Goal: Task Accomplishment & Management: Use online tool/utility

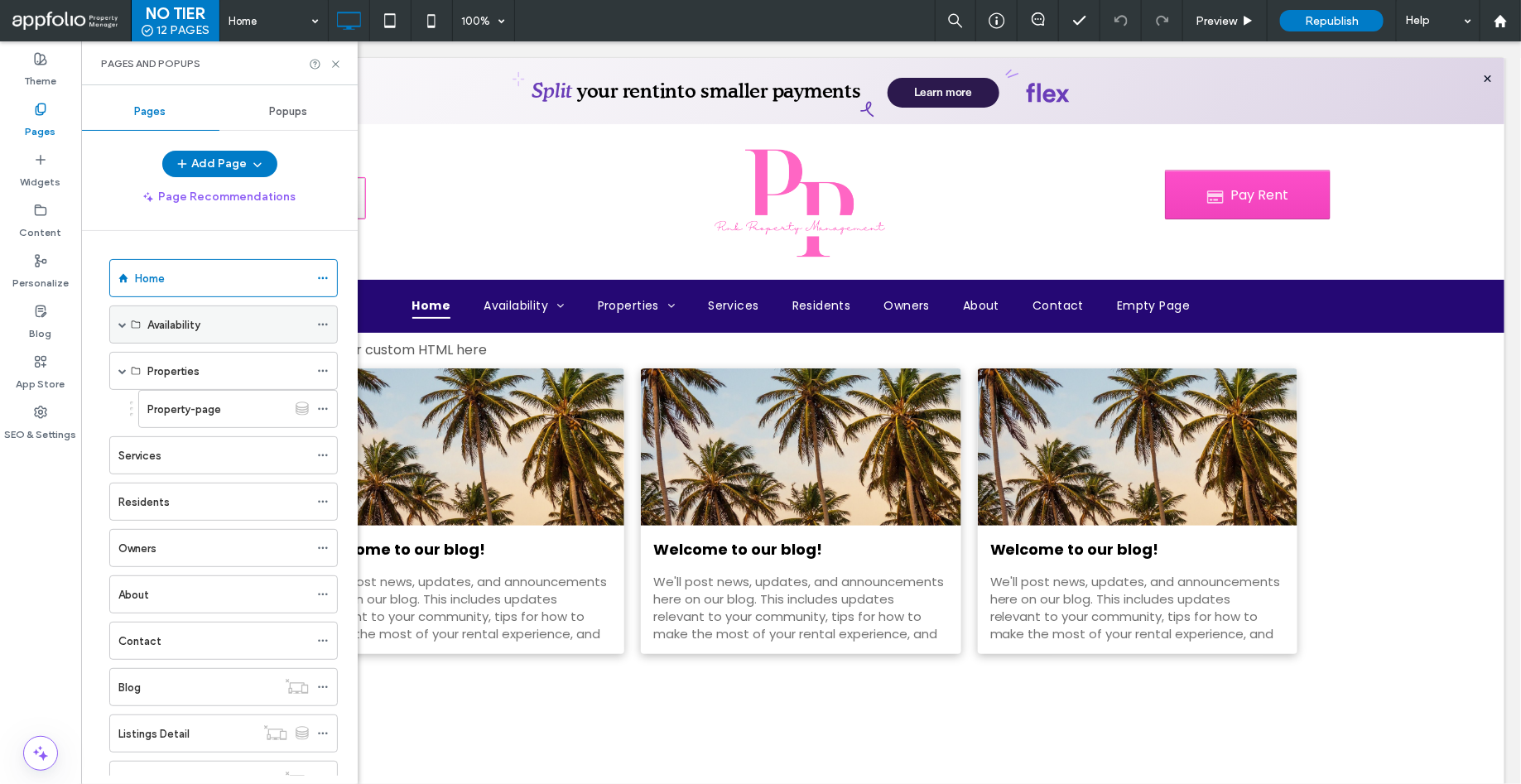
click at [122, 314] on span at bounding box center [122, 324] width 8 height 37
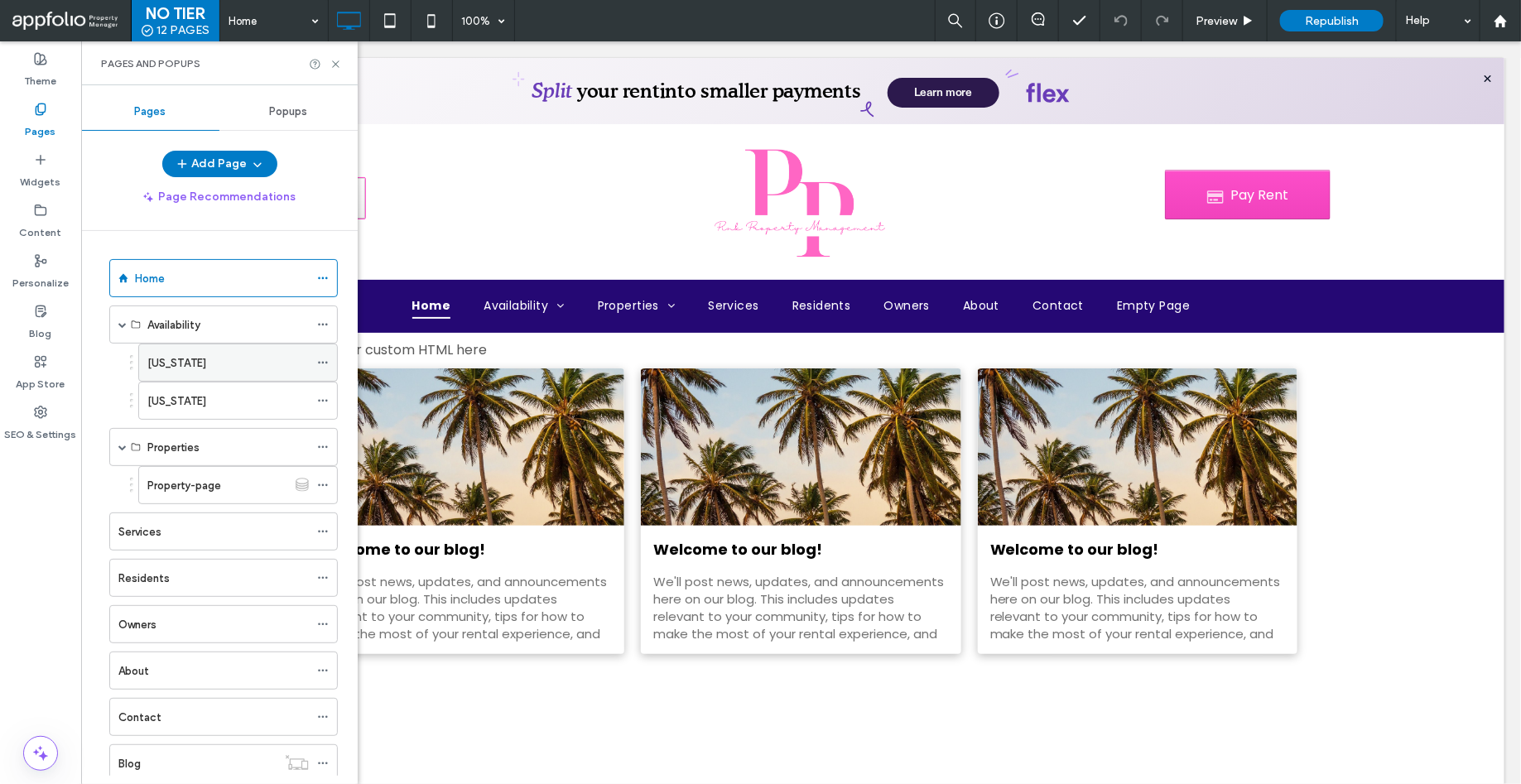
click at [155, 356] on label "[US_STATE]" at bounding box center [176, 363] width 59 height 29
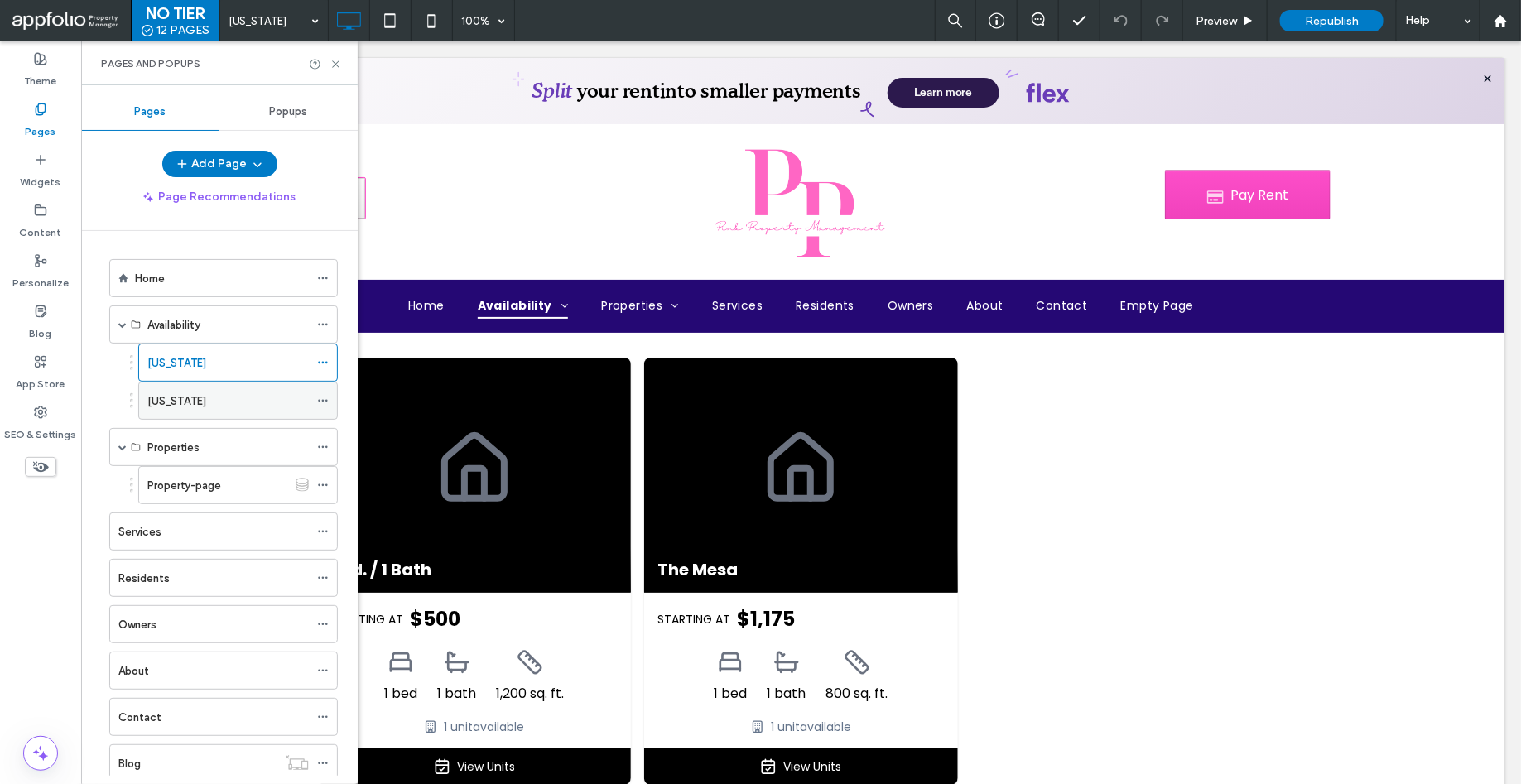
click at [183, 399] on label "[US_STATE]" at bounding box center [176, 401] width 59 height 29
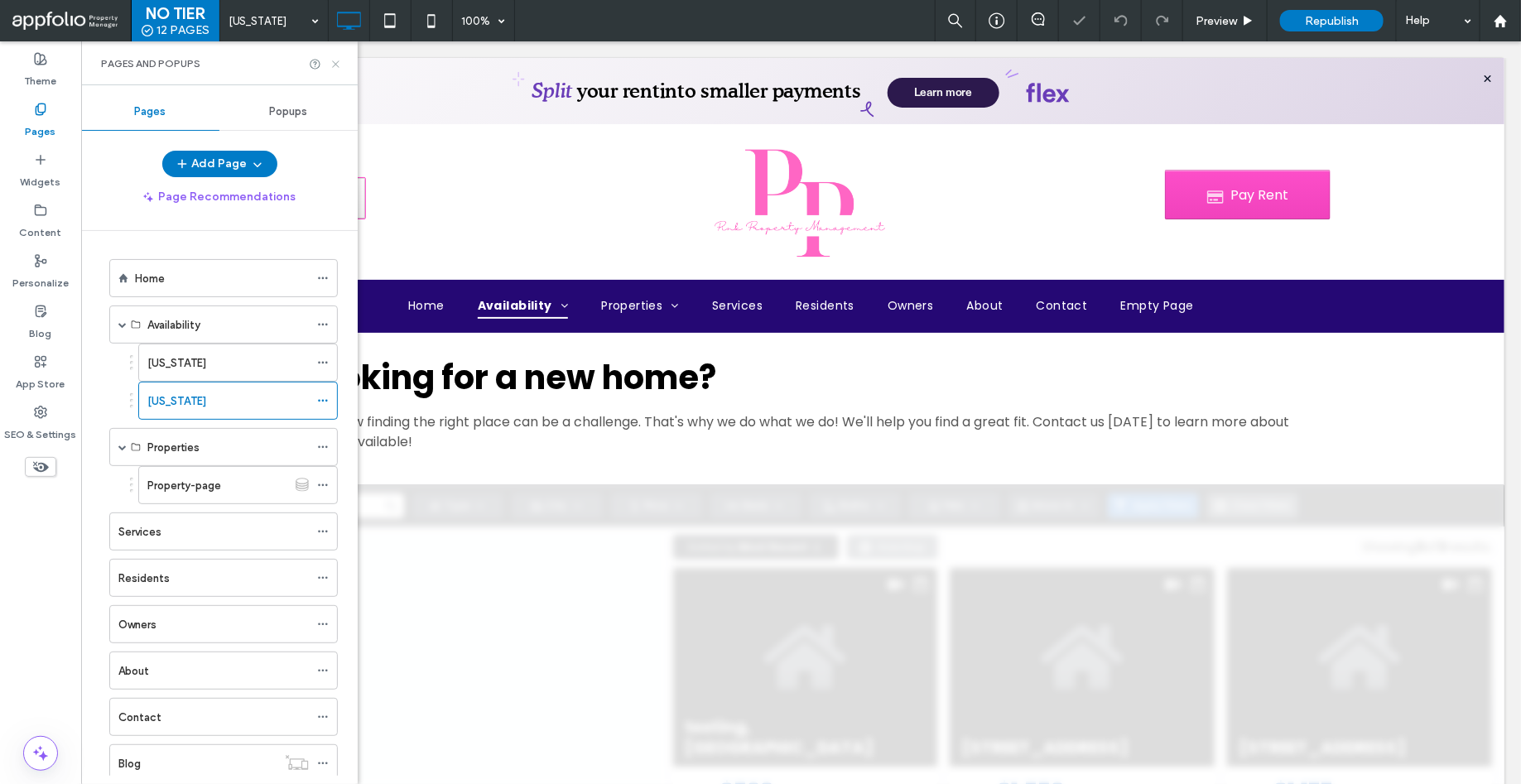
click at [335, 61] on icon at bounding box center [336, 64] width 12 height 12
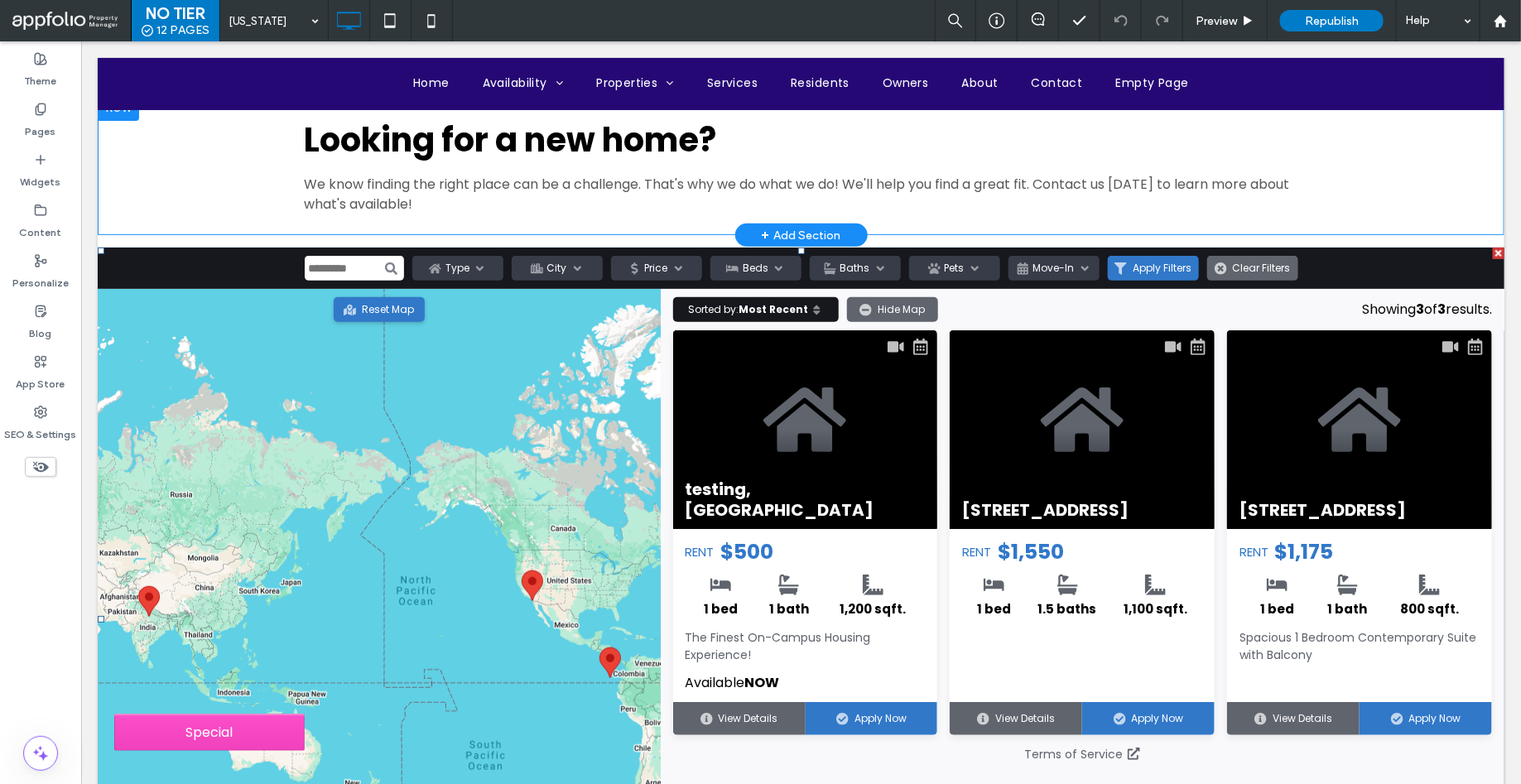
scroll to position [237, 0]
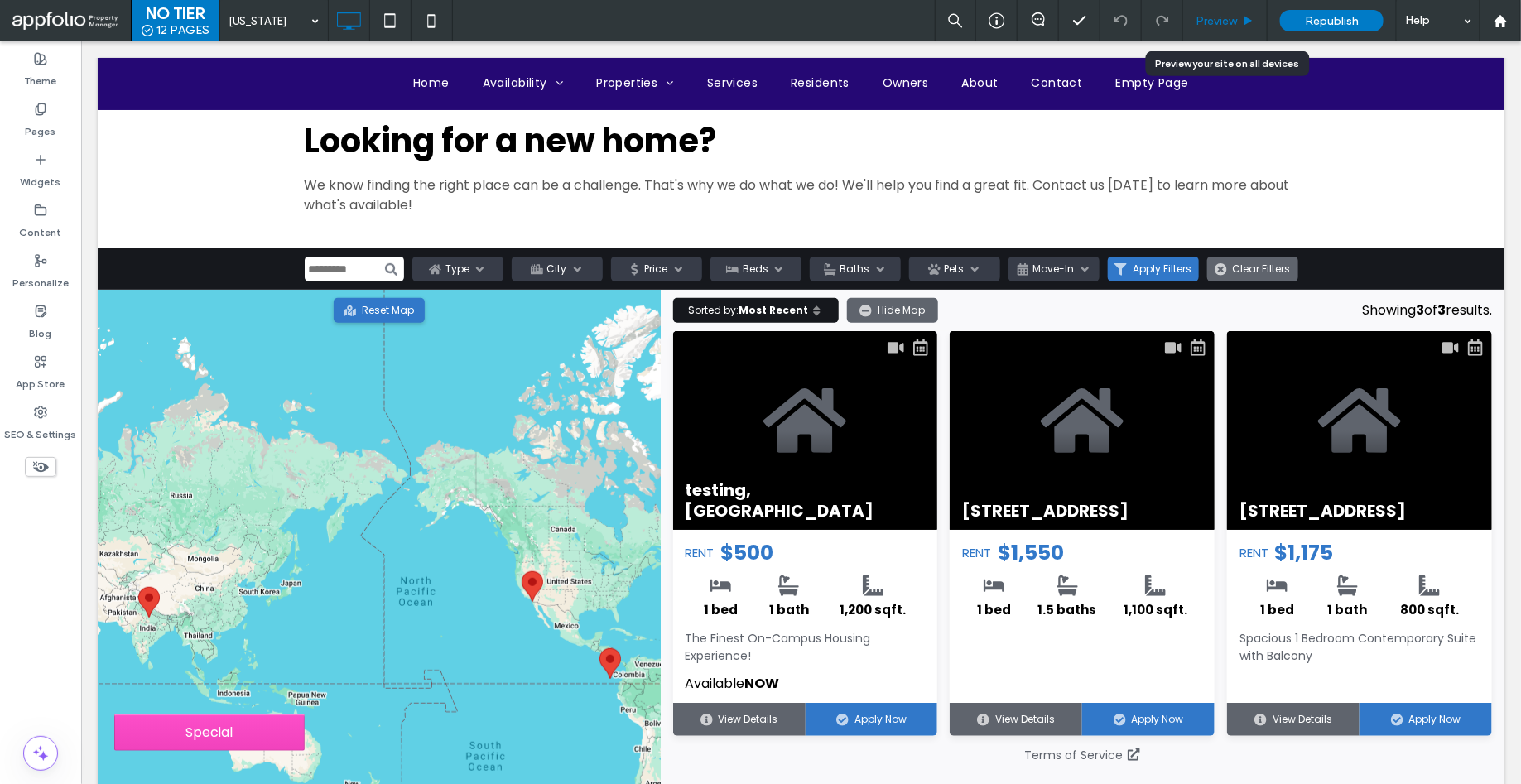
click at [1231, 17] on span "Preview" at bounding box center [1216, 21] width 41 height 14
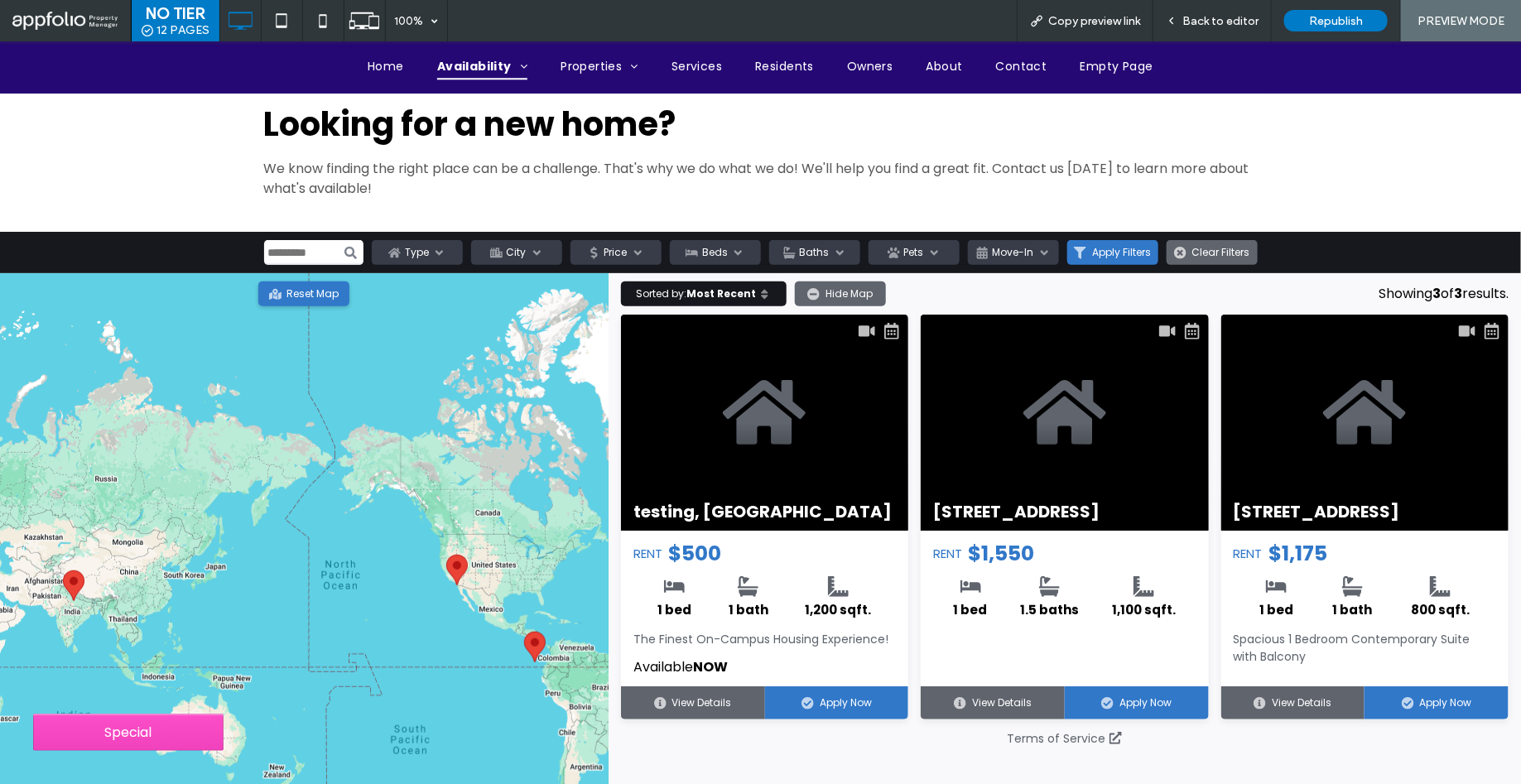
click at [303, 249] on input "Search input" at bounding box center [314, 252] width 100 height 25
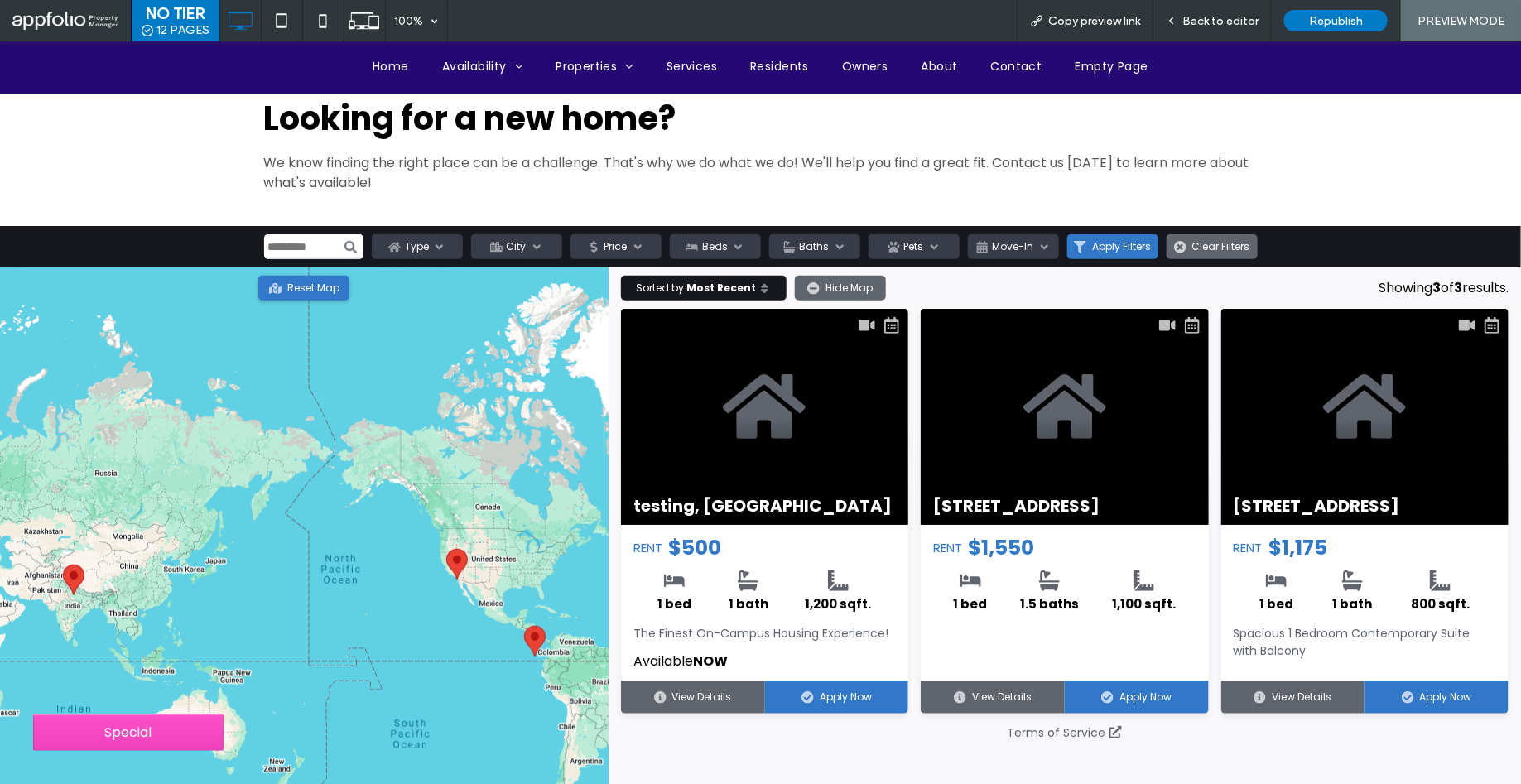
scroll to position [228, 0]
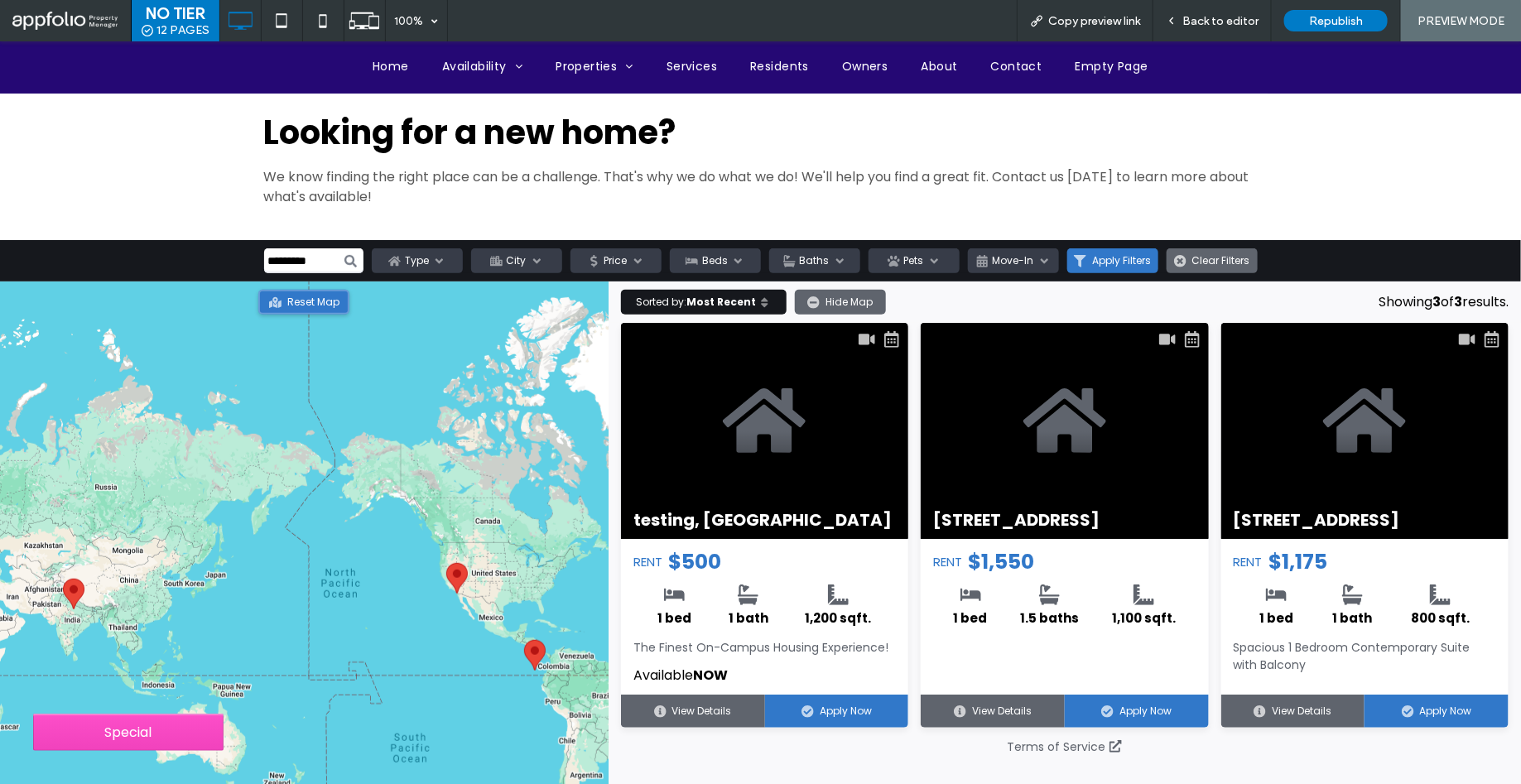
type input "*********"
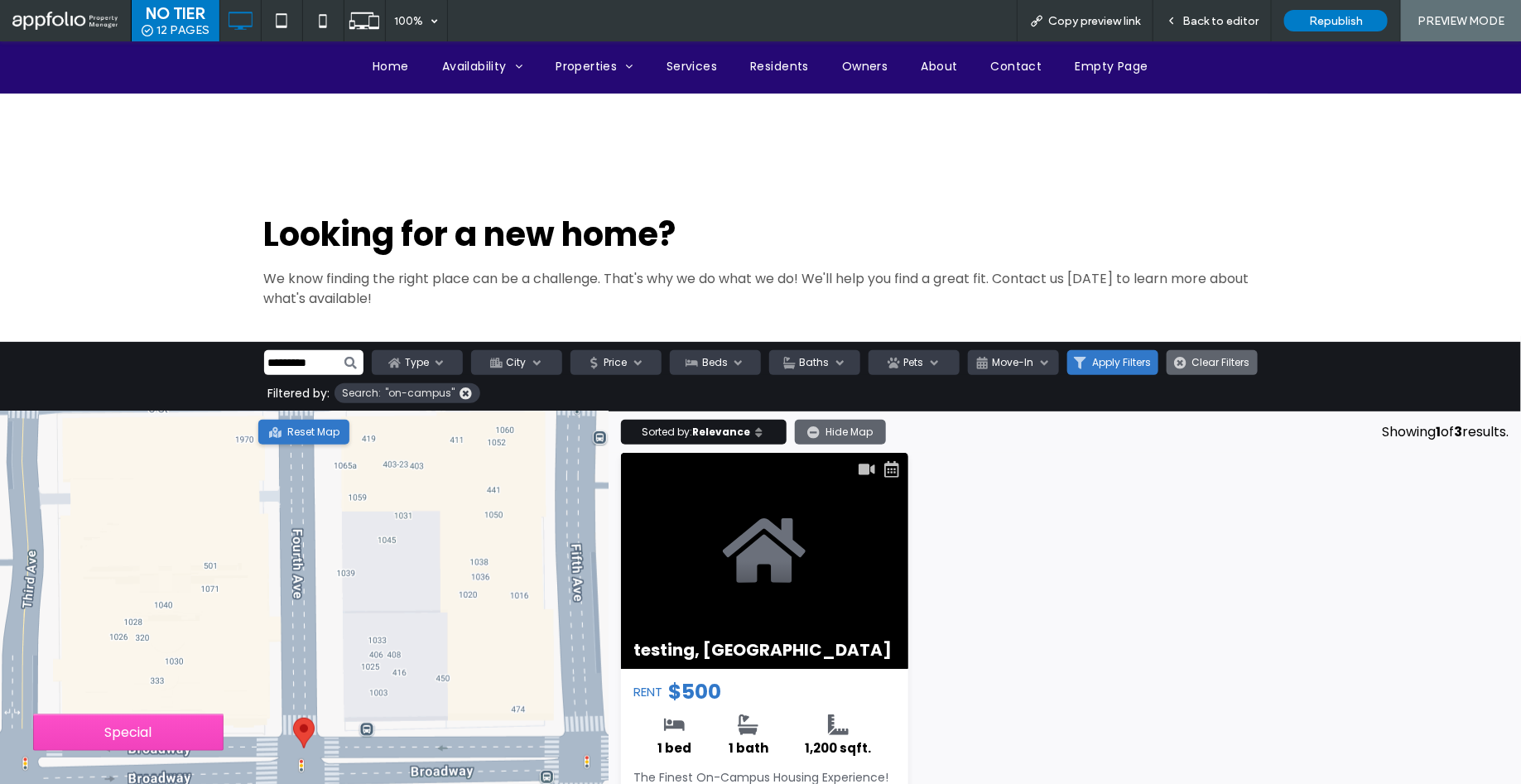
scroll to position [0, 0]
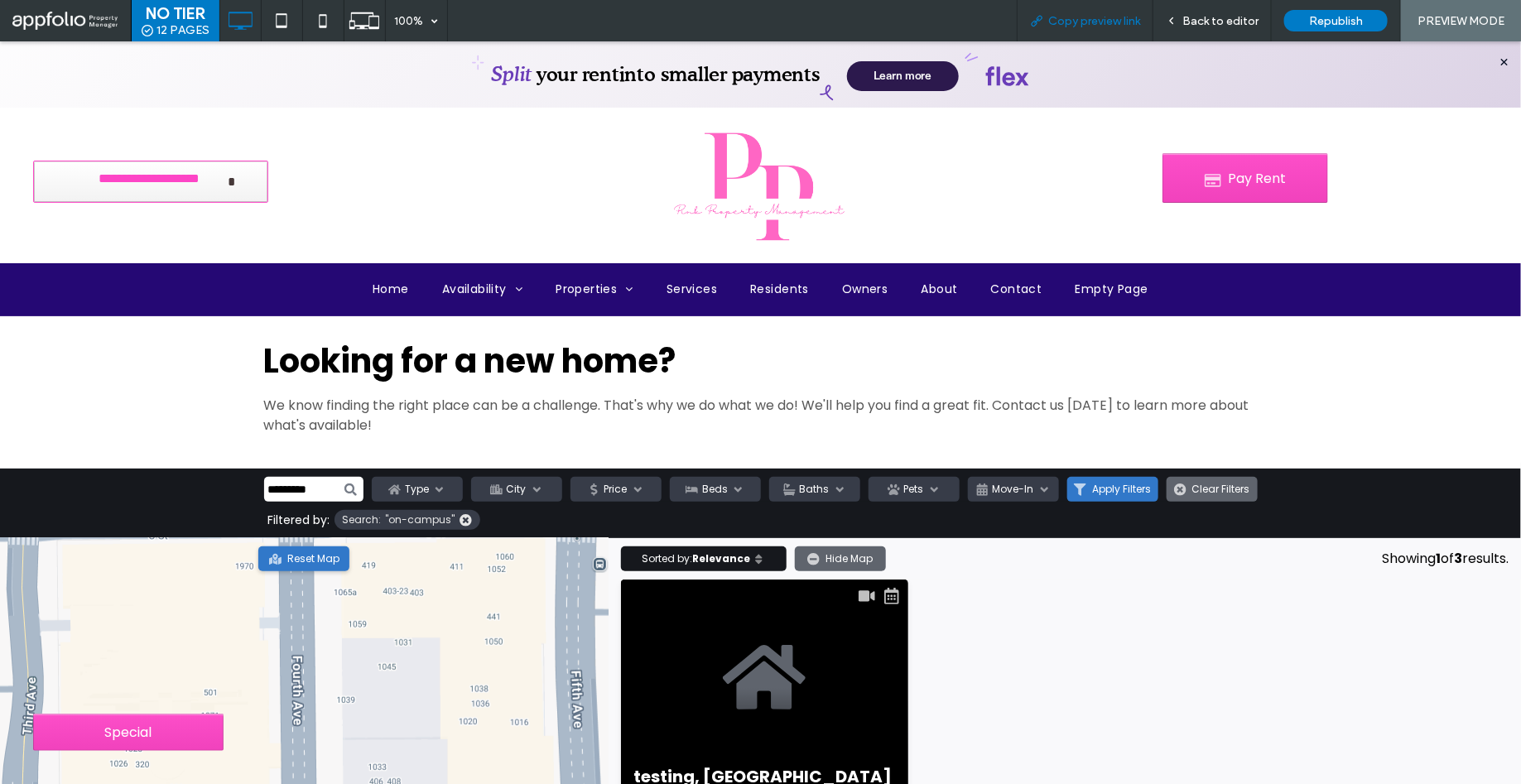
click at [1110, 29] on div "Copy preview link" at bounding box center [1084, 20] width 136 height 41
